Goal: Transaction & Acquisition: Purchase product/service

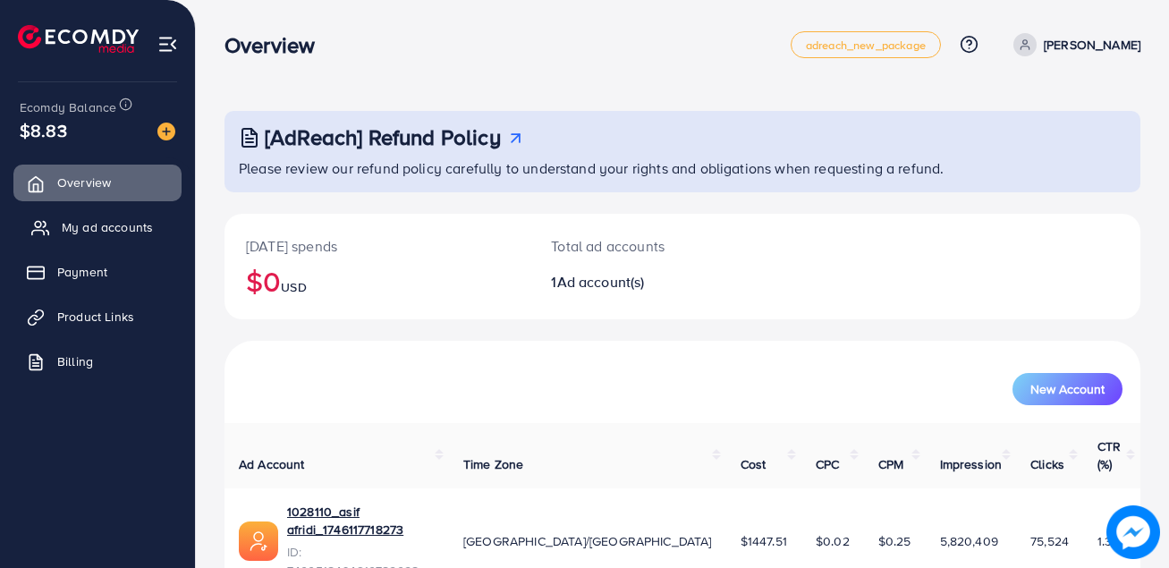
click at [114, 233] on span "My ad accounts" at bounding box center [107, 227] width 91 height 18
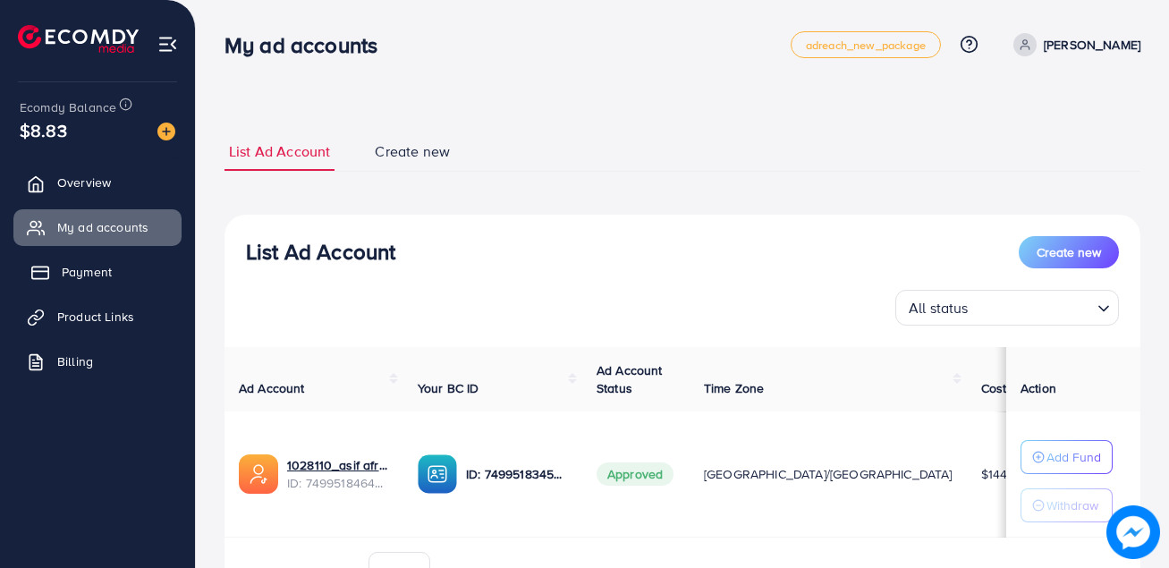
click at [80, 282] on link "Payment" at bounding box center [97, 272] width 168 height 36
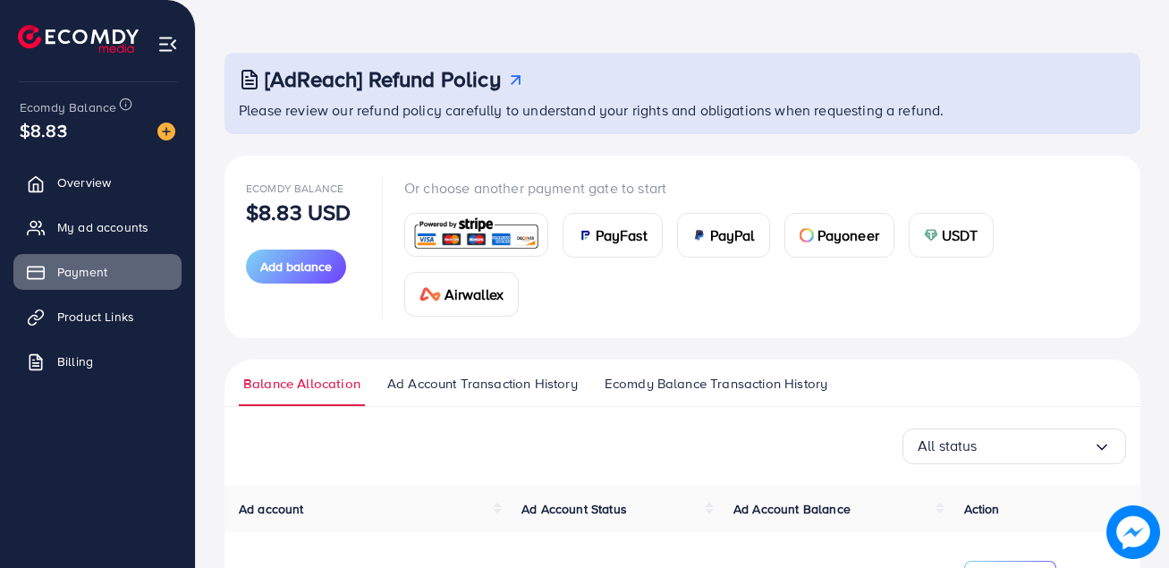
scroll to position [89, 0]
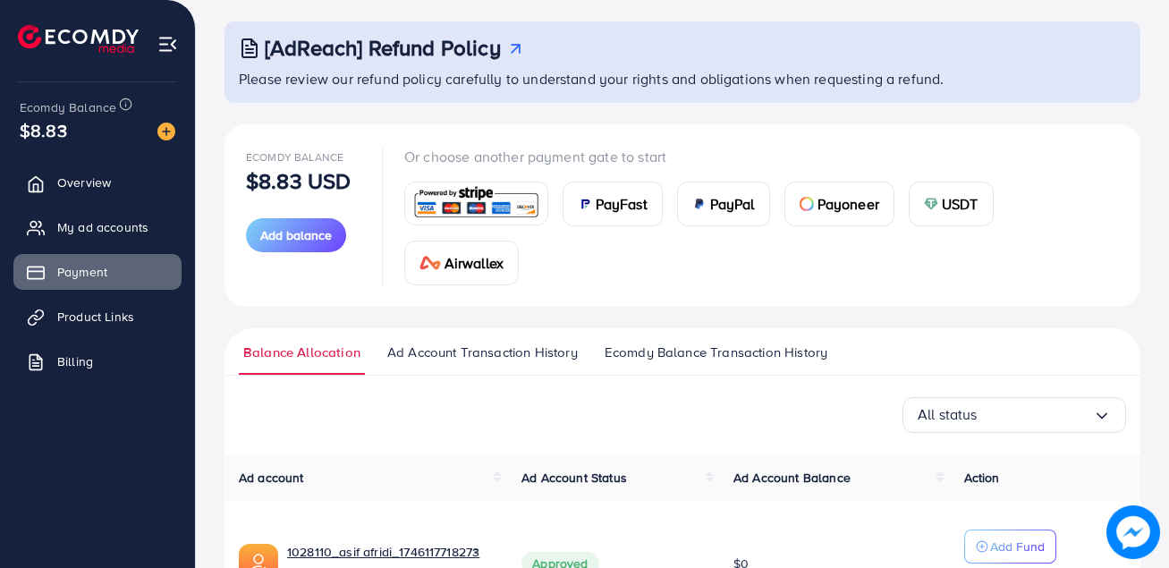
click at [941, 212] on div "USDT" at bounding box center [951, 204] width 83 height 43
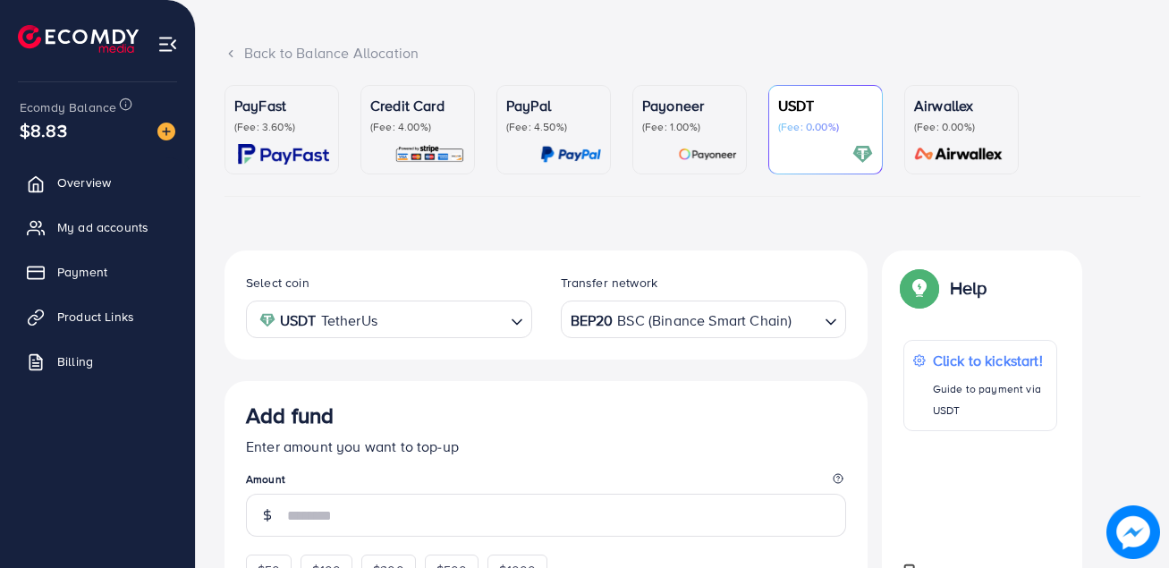
scroll to position [321, 0]
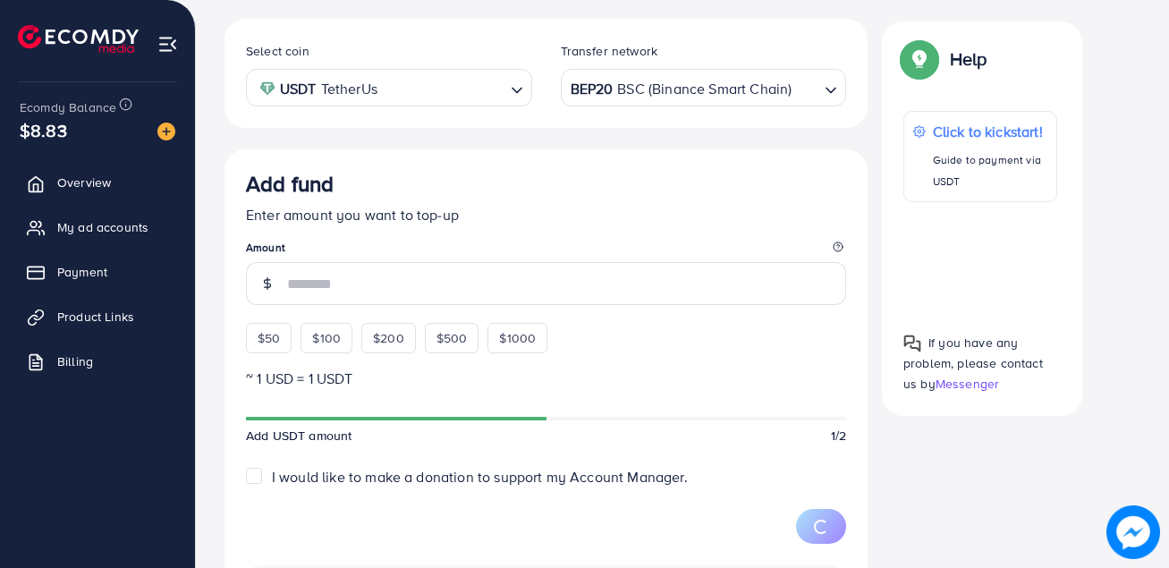
click at [257, 341] on div "$50 $100 $200 $500 $1000" at bounding box center [429, 333] width 367 height 39
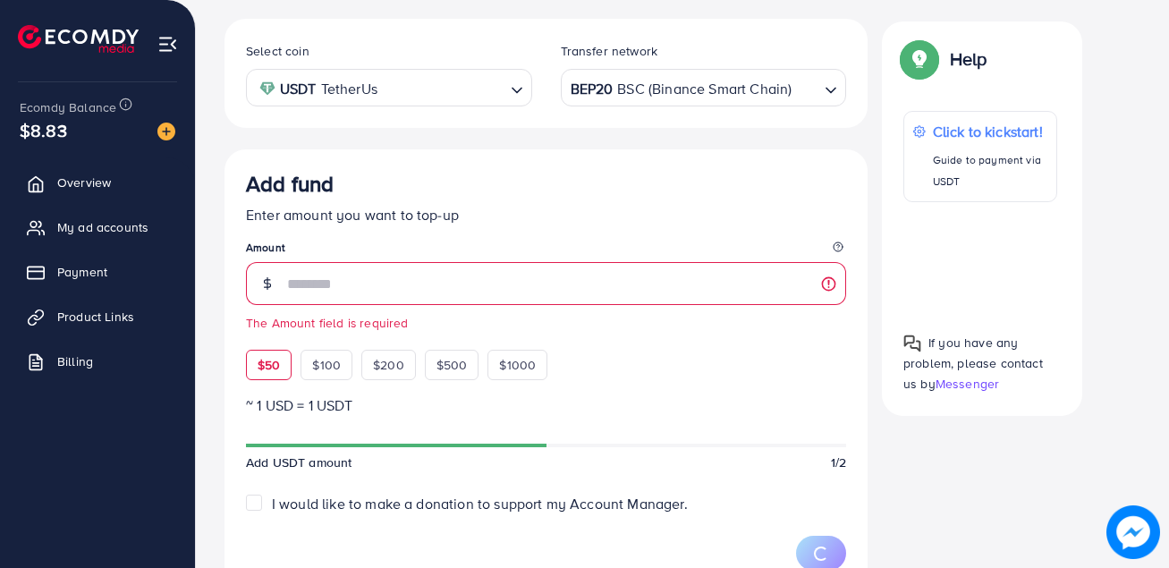
click at [266, 359] on span "$50" at bounding box center [269, 365] width 22 height 18
type input "**"
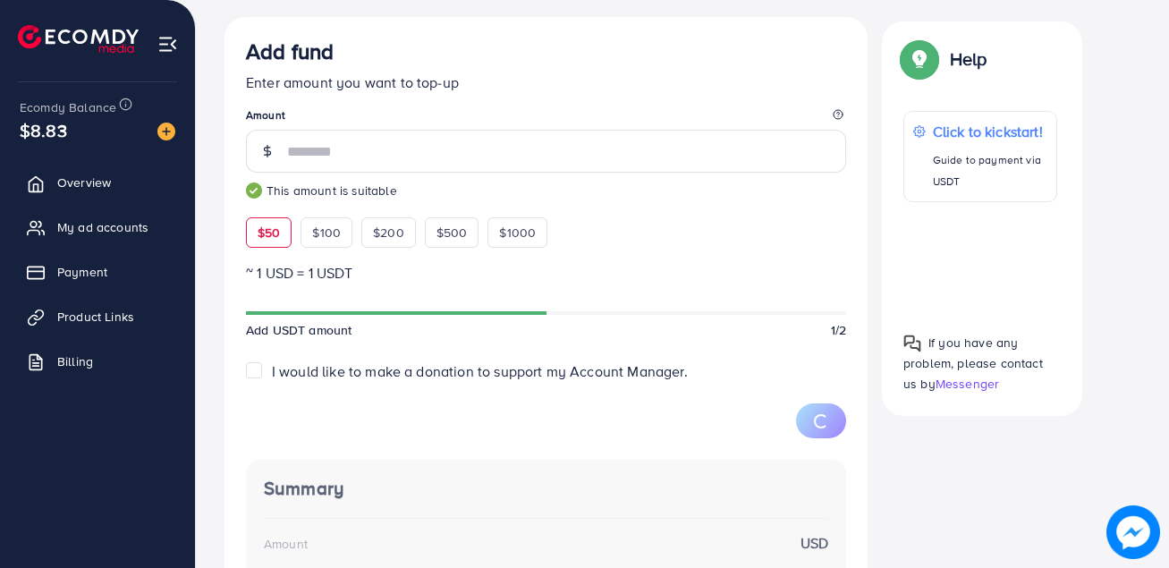
scroll to position [500, 0]
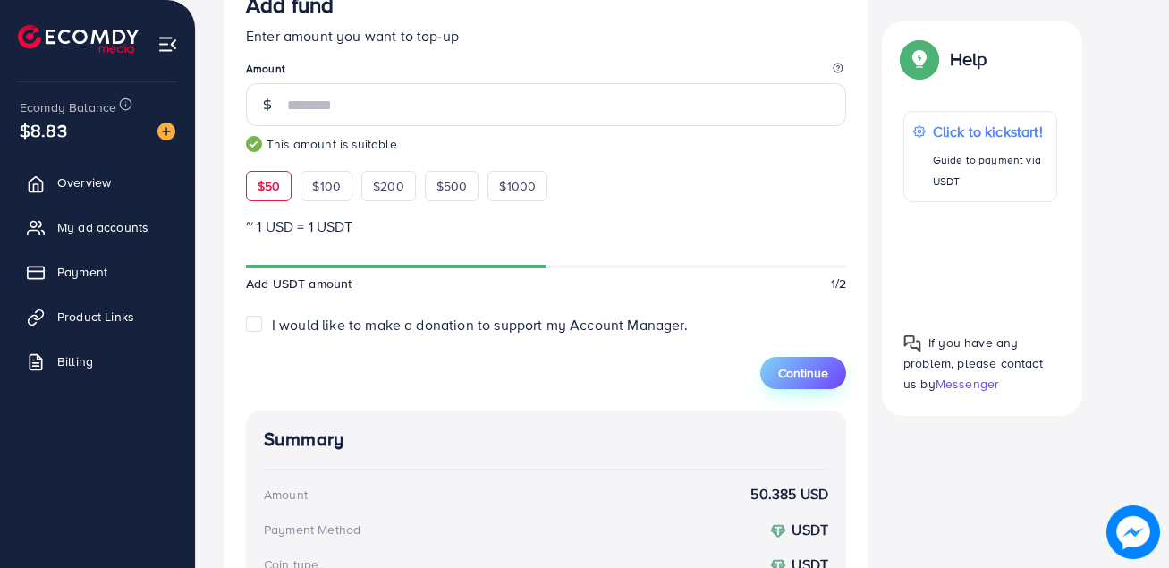
click at [810, 375] on span "Continue" at bounding box center [803, 373] width 50 height 18
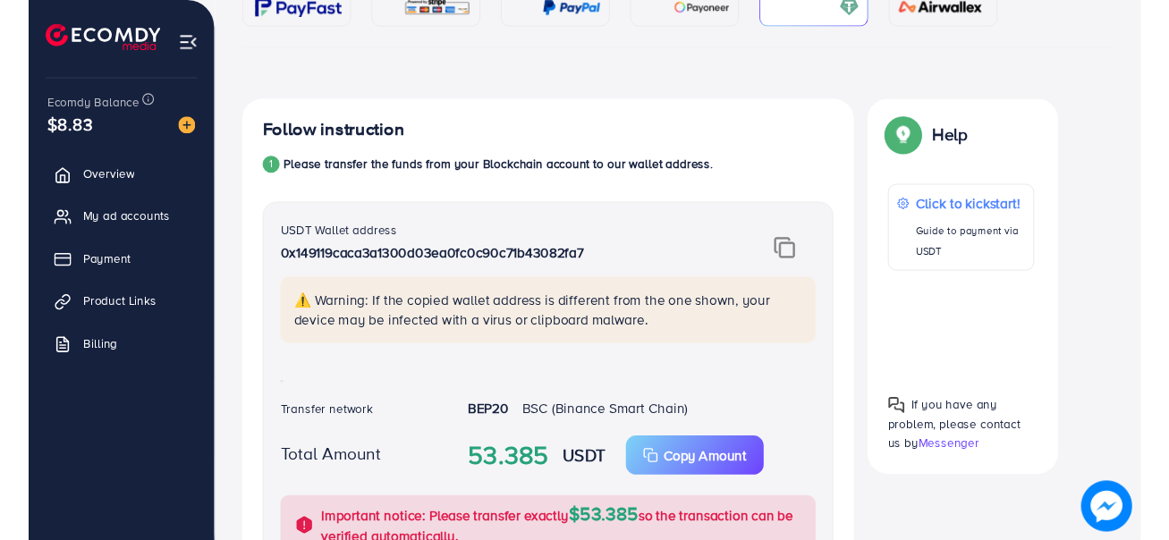
scroll to position [138, 0]
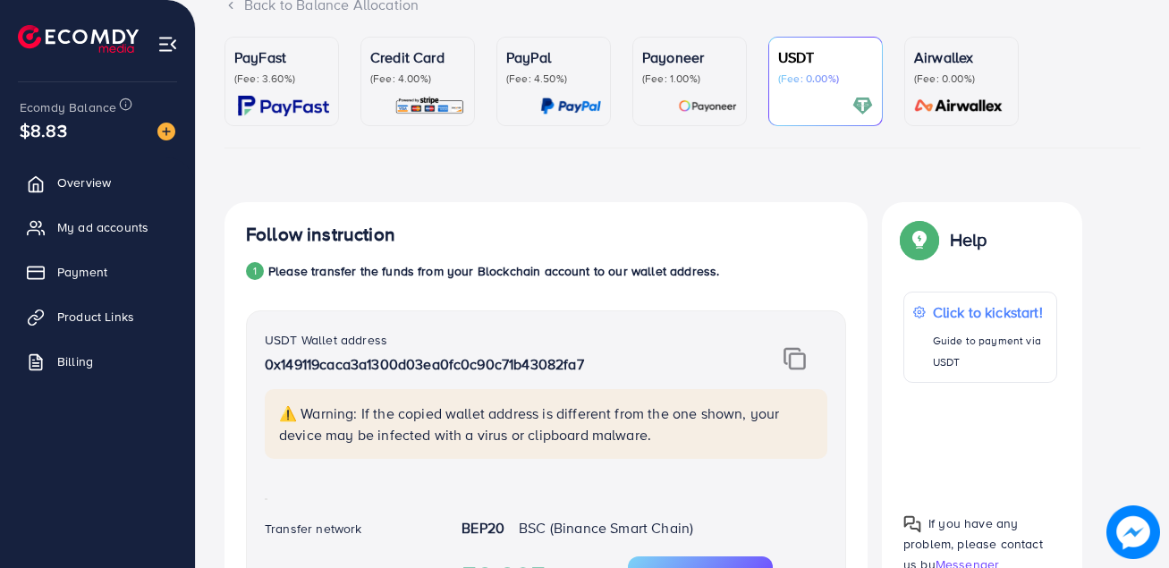
click at [797, 363] on img at bounding box center [795, 358] width 22 height 23
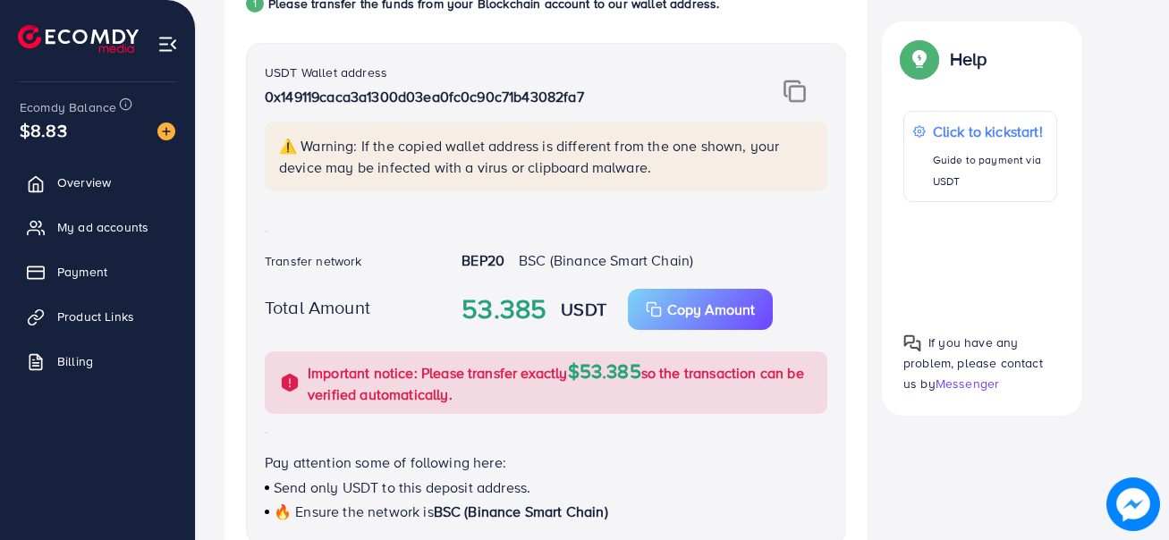
scroll to position [406, 0]
click at [669, 303] on p "Copy Amount" at bounding box center [711, 308] width 88 height 21
click at [711, 304] on p "Copy Amount" at bounding box center [711, 308] width 88 height 21
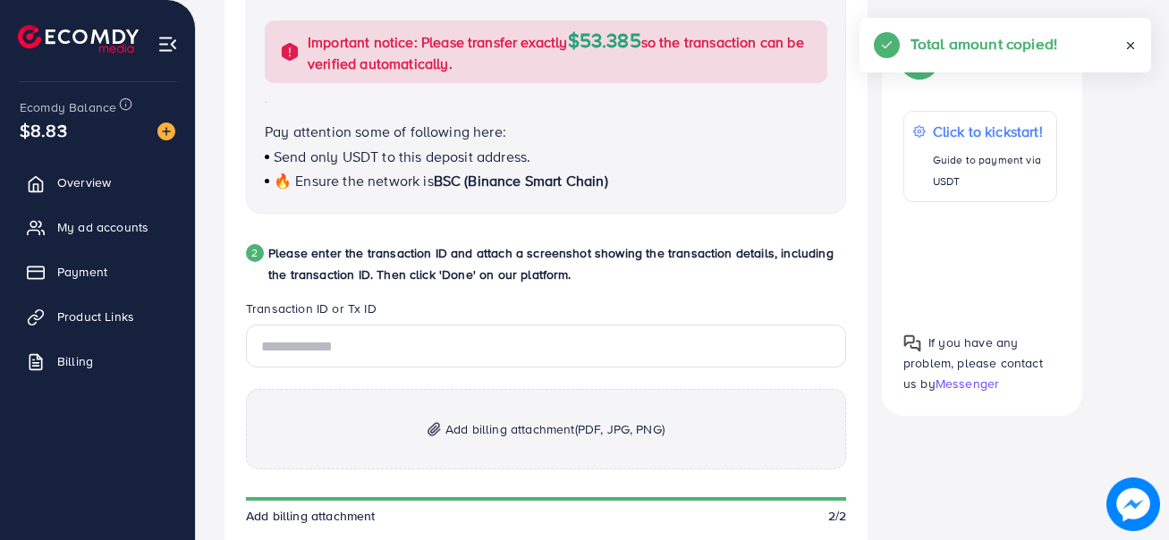
scroll to position [764, 0]
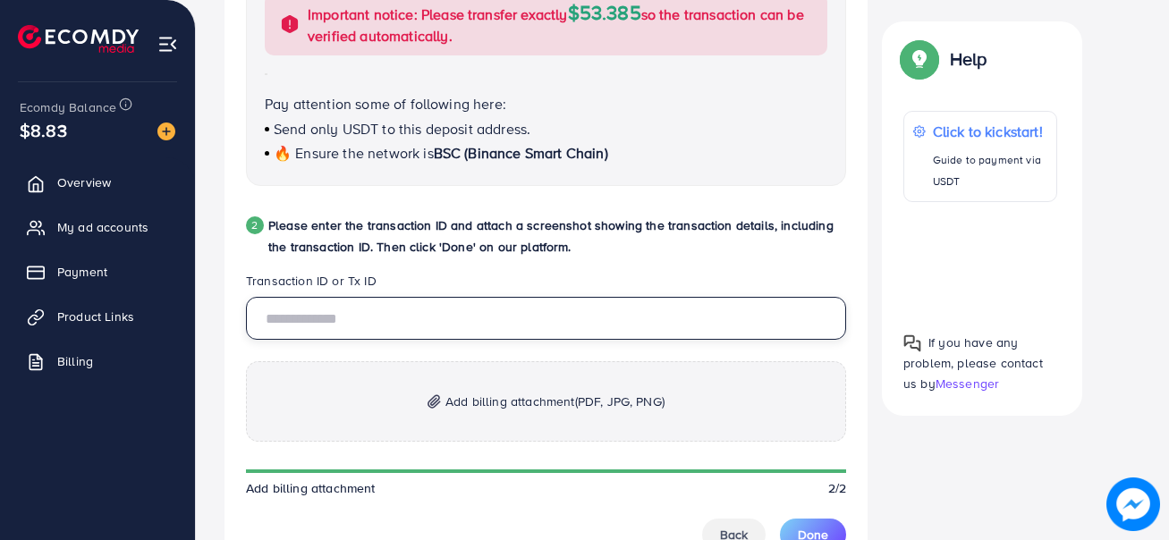
click at [372, 319] on input "text" at bounding box center [546, 318] width 600 height 43
paste input "**********"
type input "**********"
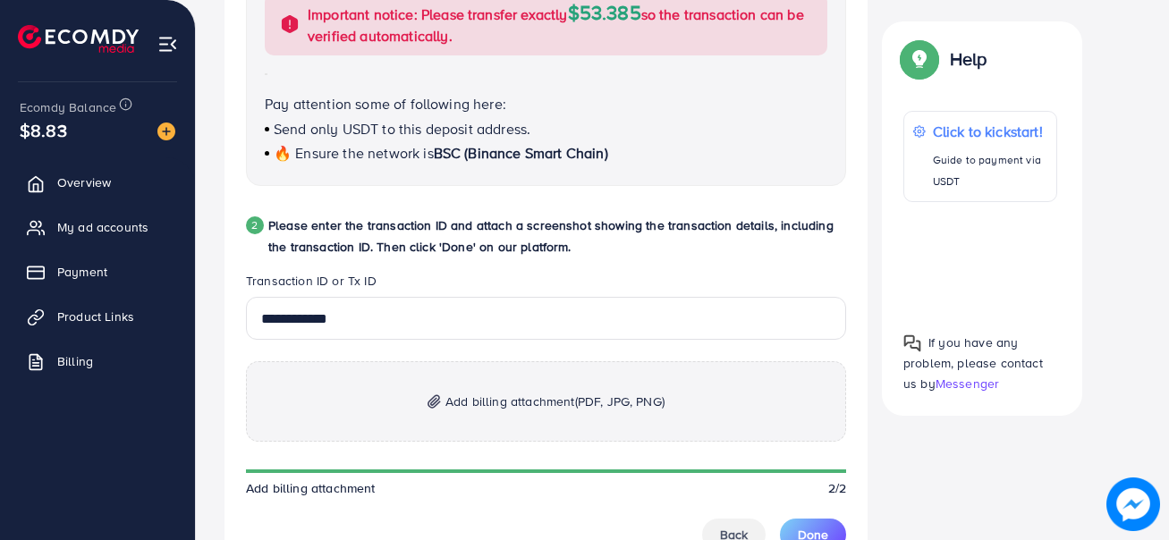
click at [528, 416] on p "Add billing attachment (PDF, JPG, PNG)" at bounding box center [546, 401] width 600 height 81
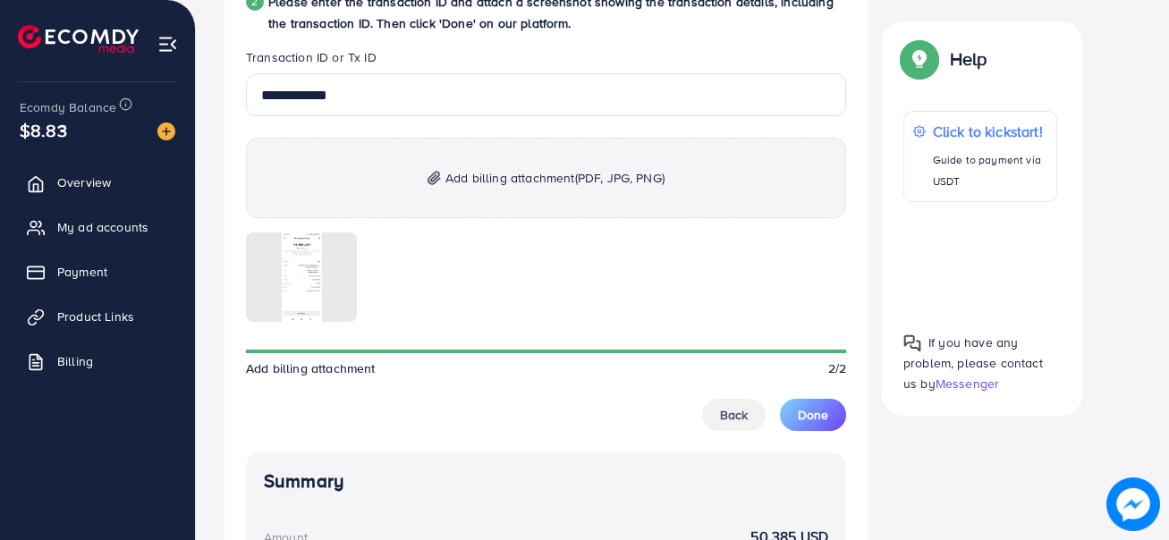
scroll to position [985, 0]
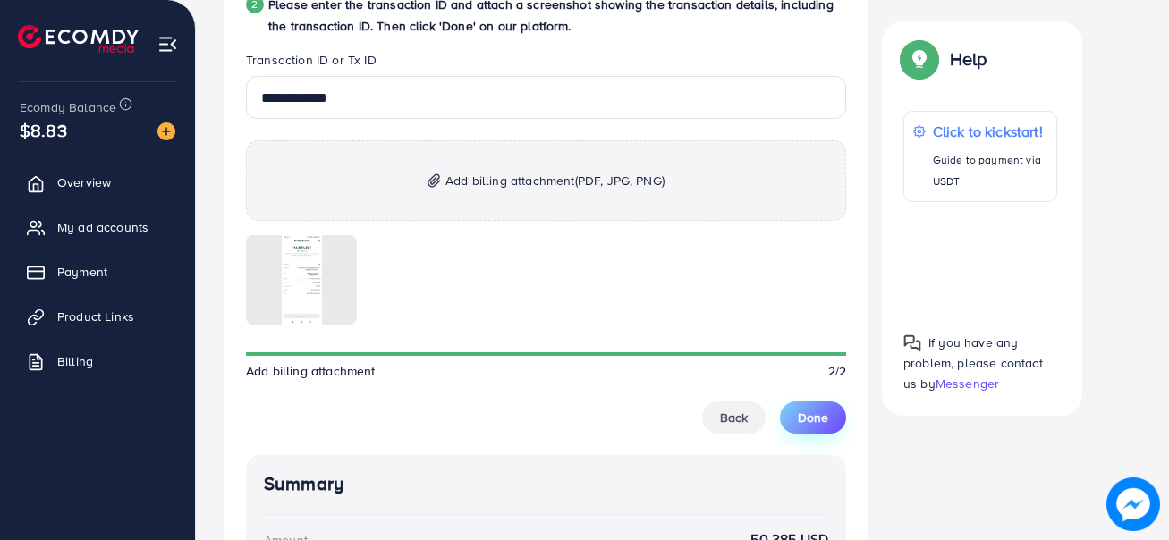
click at [813, 412] on span "Done" at bounding box center [813, 418] width 30 height 18
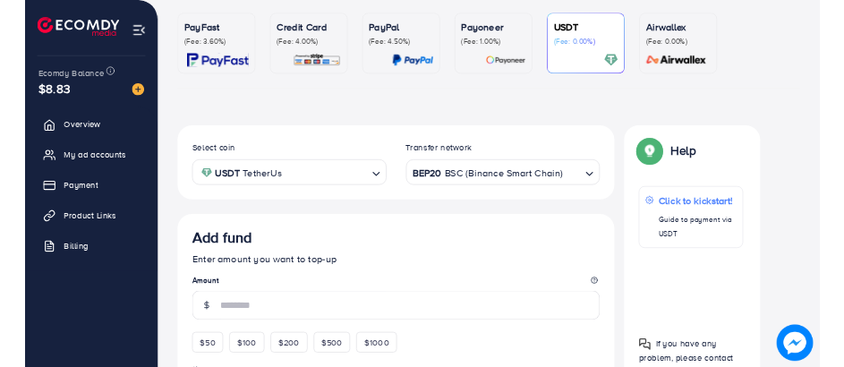
scroll to position [0, 0]
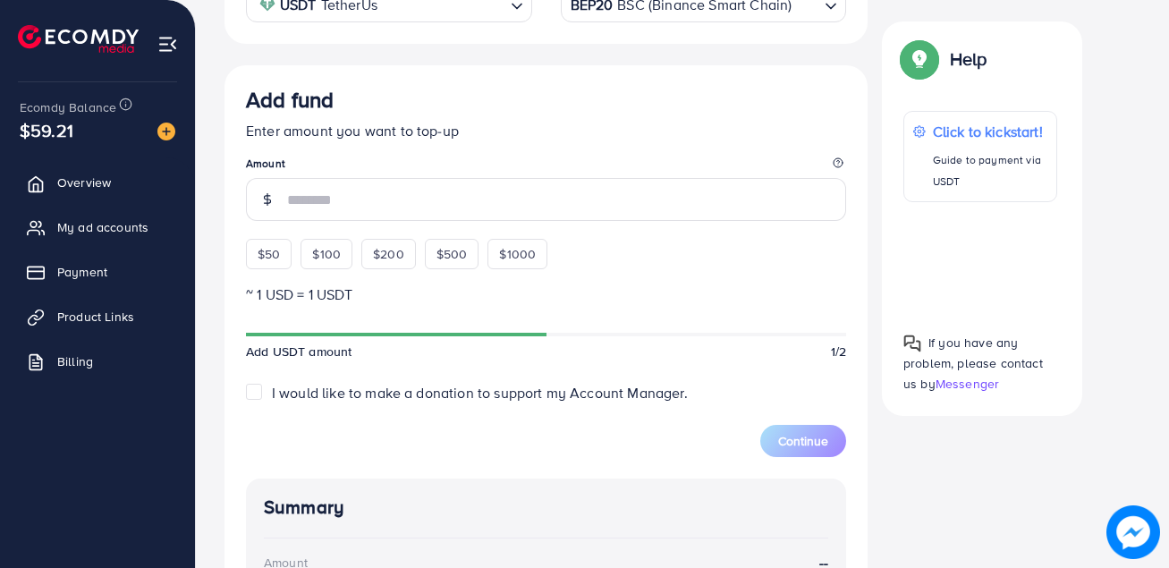
scroll to position [405, 0]
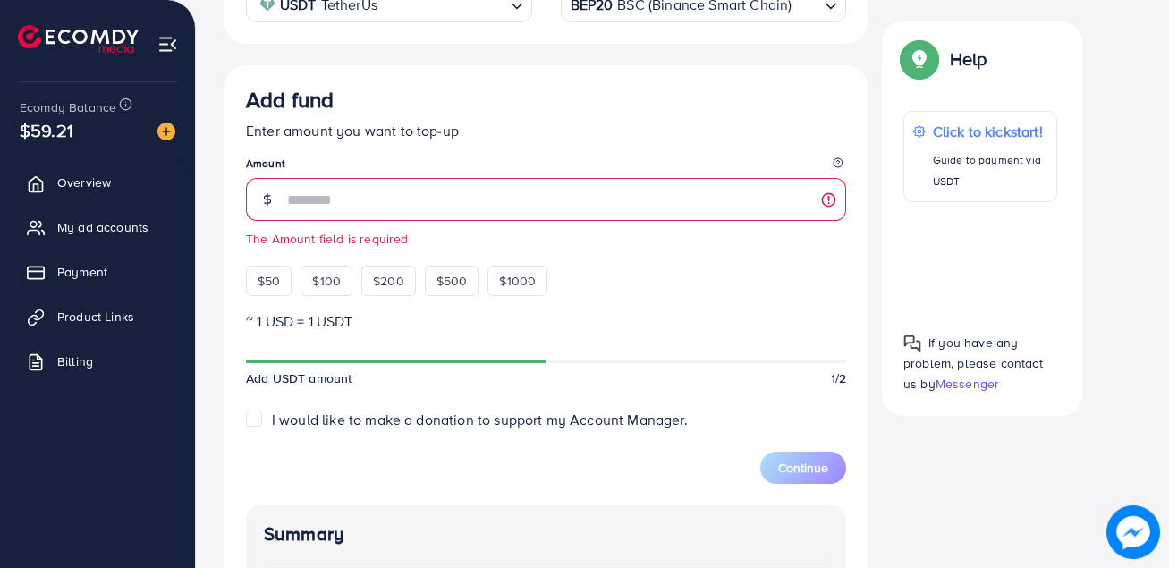
drag, startPoint x: 70, startPoint y: 128, endPoint x: 29, endPoint y: 128, distance: 41.2
click at [29, 128] on span "$59.21" at bounding box center [47, 130] width 54 height 26
click at [569, 109] on div "Add fund" at bounding box center [546, 103] width 600 height 33
